Goal: Check status

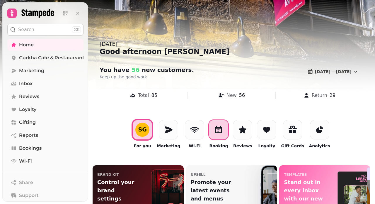
click at [220, 129] on icon at bounding box center [218, 129] width 9 height 9
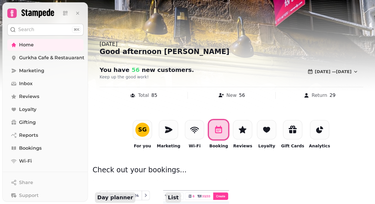
click at [173, 196] on p "List" at bounding box center [174, 197] width 16 height 11
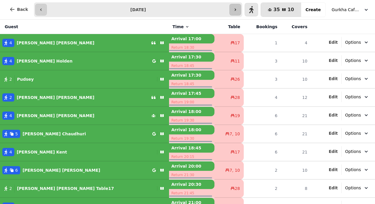
click at [236, 10] on icon "button" at bounding box center [235, 9] width 1 height 2
type input "**********"
